Goal: Information Seeking & Learning: Learn about a topic

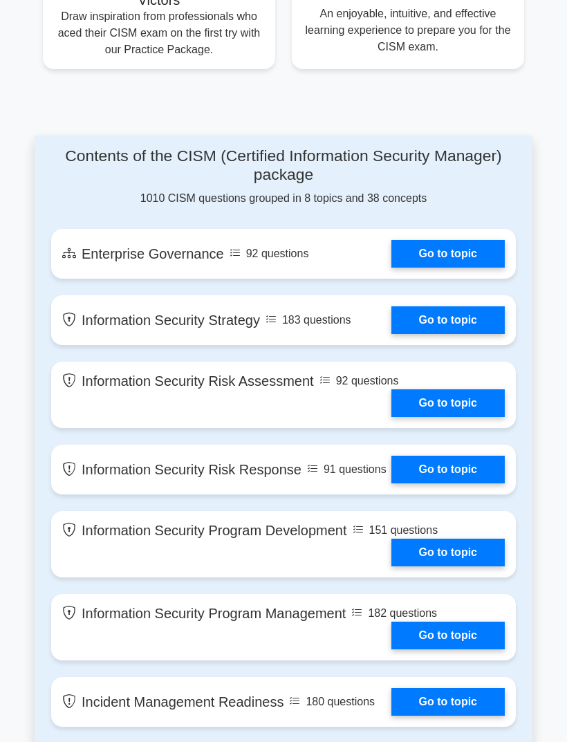
scroll to position [955, 0]
click at [475, 268] on link "Go to topic" at bounding box center [447, 254] width 113 height 28
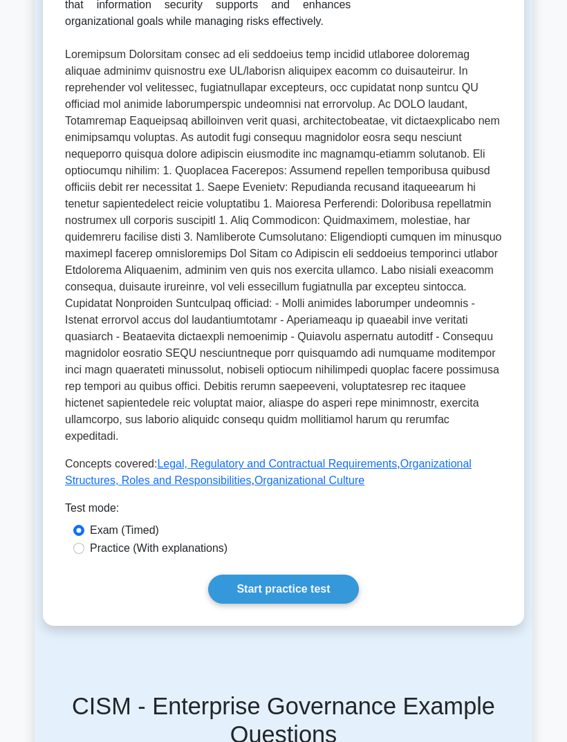
scroll to position [324, 0]
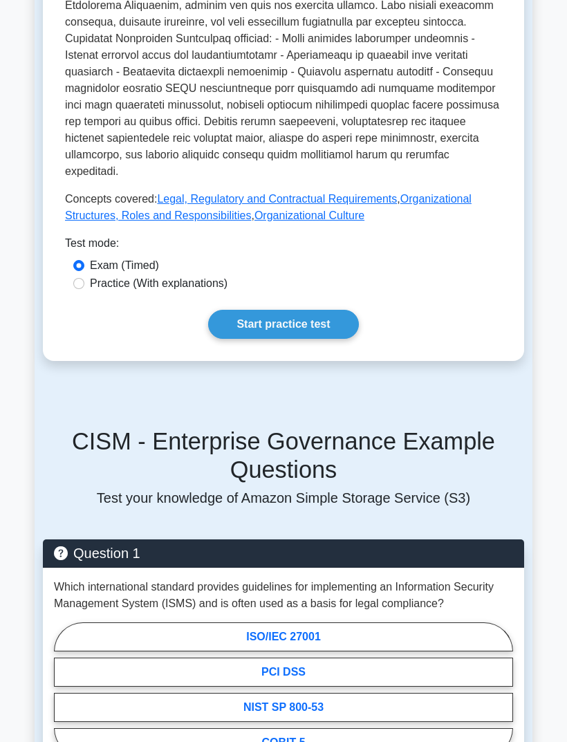
click at [80, 290] on input "Practice (With explanations)" at bounding box center [78, 284] width 11 height 11
radio input "true"
click at [333, 339] on link "Start practice test" at bounding box center [283, 324] width 150 height 29
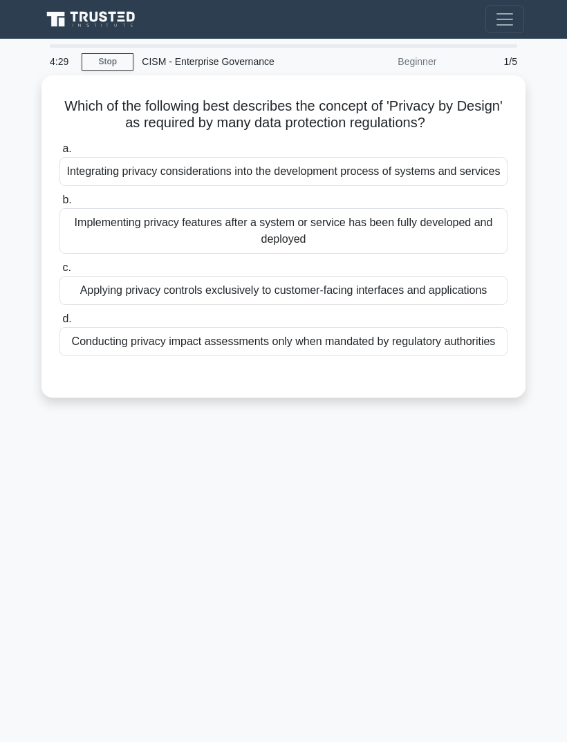
scroll to position [16, 0]
click at [449, 157] on div "Integrating privacy considerations into the development process of systems and …" at bounding box center [283, 171] width 448 height 29
click at [59, 154] on input "a. Integrating privacy considerations into the development process of systems a…" at bounding box center [59, 149] width 0 height 9
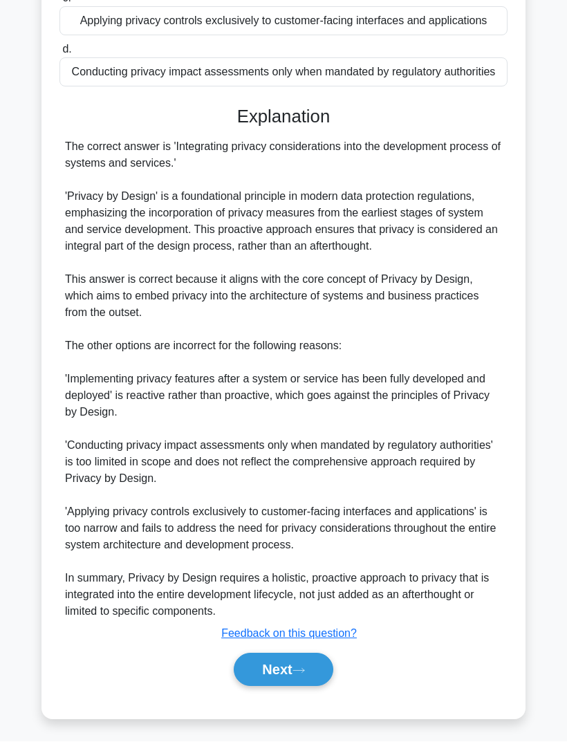
scroll to position [308, 0]
click at [305, 675] on icon at bounding box center [298, 671] width 12 height 8
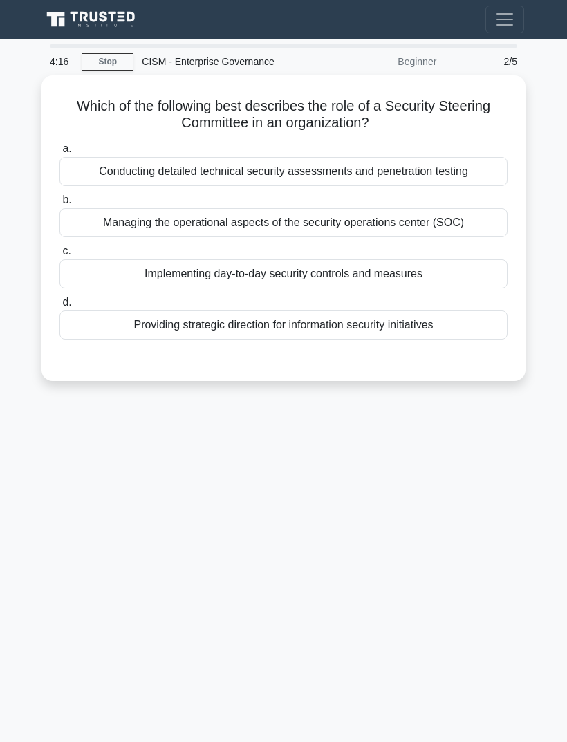
scroll to position [0, 0]
click at [448, 317] on div "Providing strategic direction for information security initiatives" at bounding box center [283, 324] width 448 height 29
click at [59, 307] on input "d. Providing strategic direction for information security initiatives" at bounding box center [59, 302] width 0 height 9
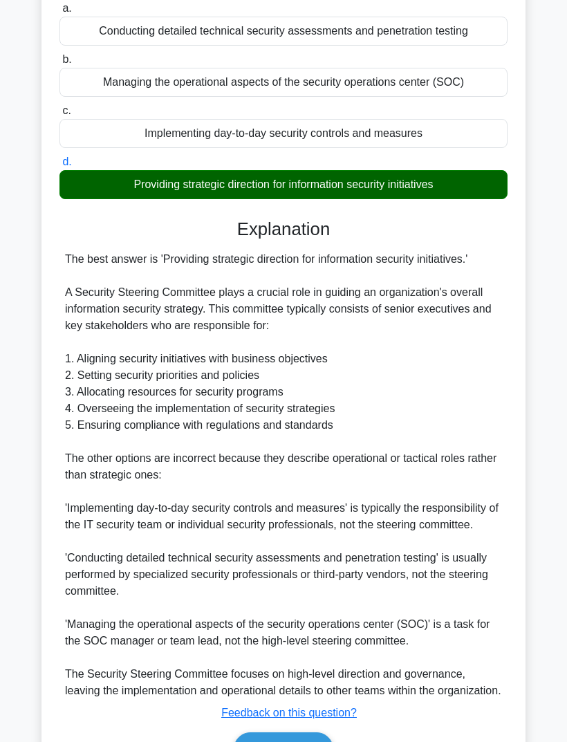
scroll to position [241, 0]
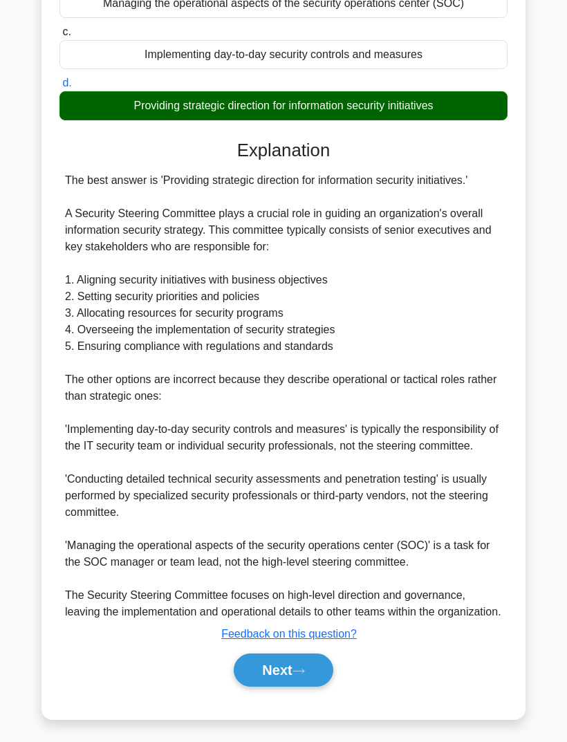
click at [307, 687] on button "Next" at bounding box center [283, 669] width 99 height 33
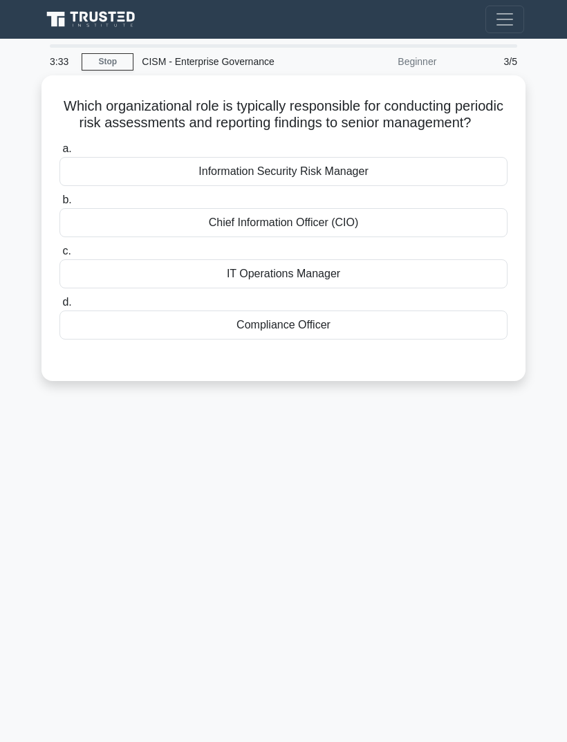
click at [413, 186] on div "Information Security Risk Manager" at bounding box center [283, 171] width 448 height 29
click at [59, 154] on input "a. Information Security Risk Manager" at bounding box center [59, 149] width 0 height 9
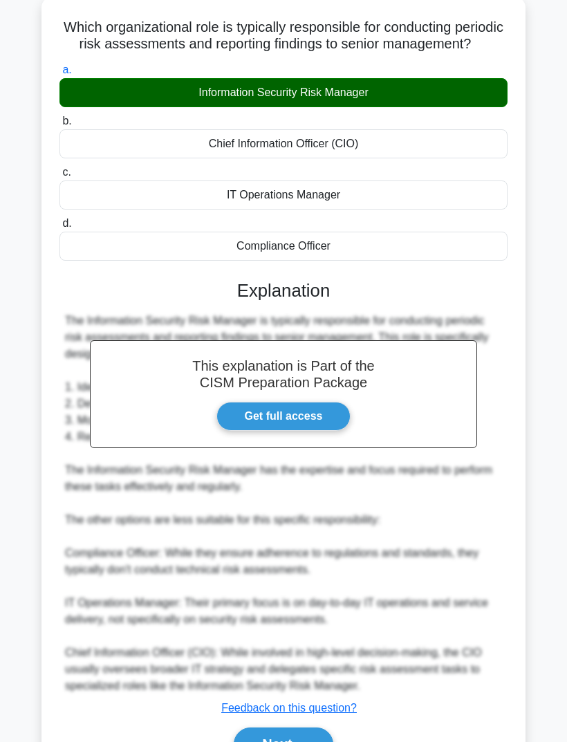
scroll to position [80, 0]
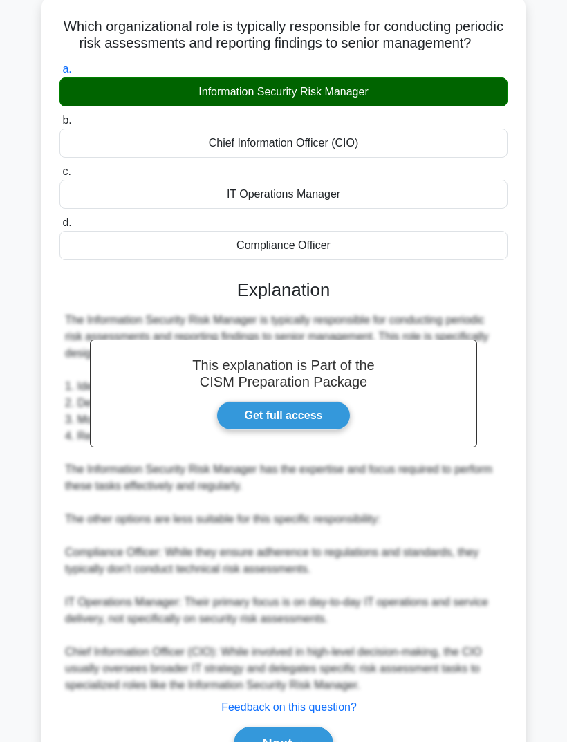
click at [342, 416] on link "Get full access" at bounding box center [283, 415] width 135 height 29
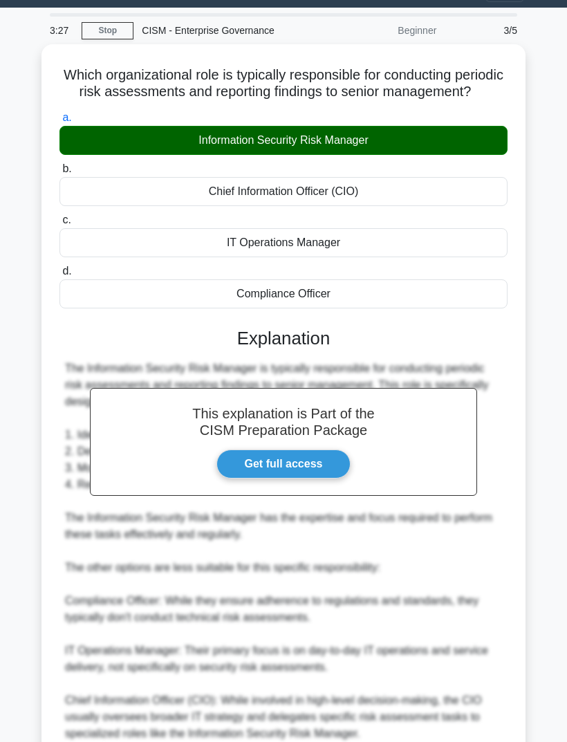
scroll to position [0, 0]
